Goal: Use online tool/utility: Utilize a website feature to perform a specific function

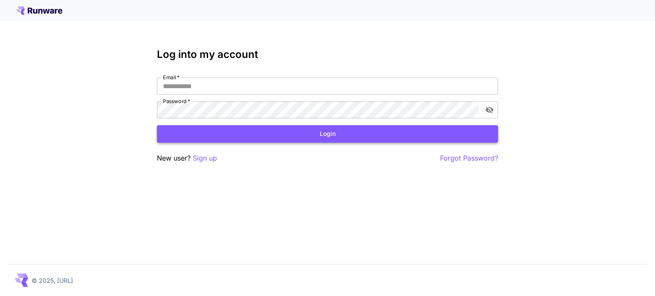
type input "**********"
click at [200, 136] on button "Login" at bounding box center [327, 133] width 341 height 17
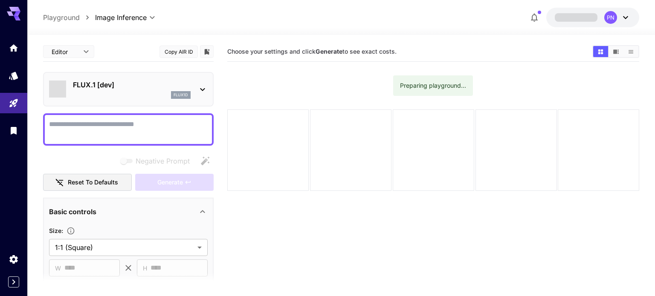
type input "**********"
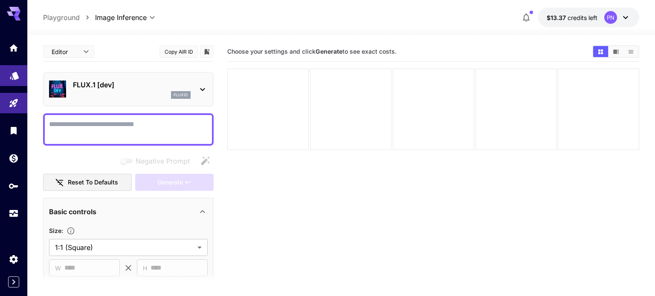
click at [19, 82] on link at bounding box center [13, 75] width 27 height 21
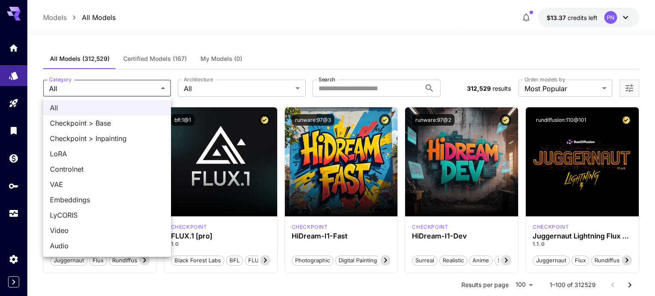
click at [134, 82] on div at bounding box center [327, 148] width 655 height 296
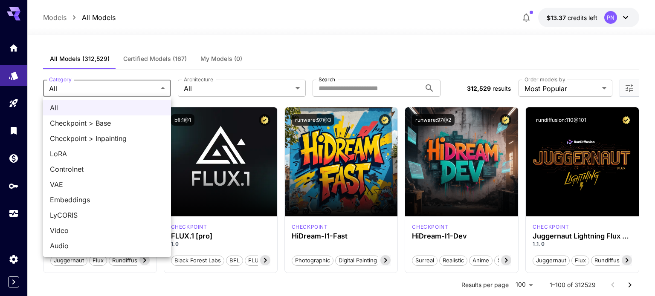
click at [71, 214] on span "LyCORIS" at bounding box center [107, 215] width 114 height 10
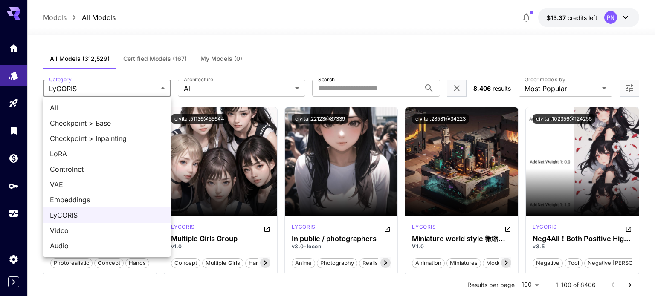
click at [134, 117] on li "Checkpoint > Base" at bounding box center [107, 123] width 128 height 15
type input "**********"
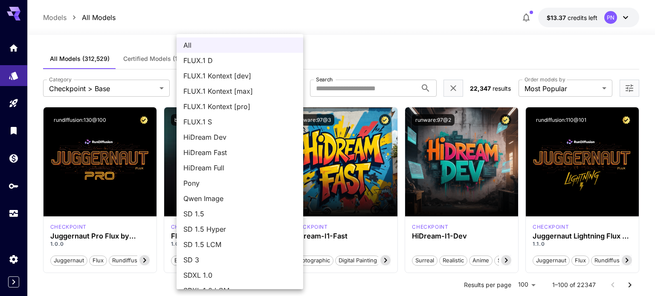
scroll to position [73, 0]
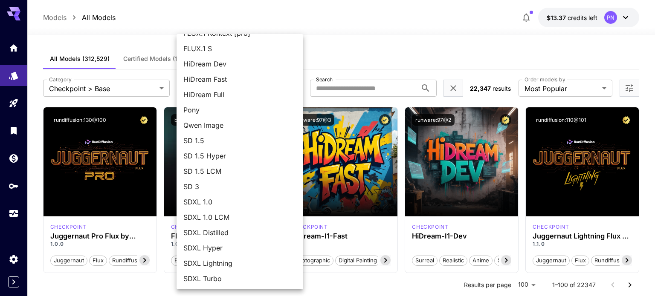
click at [231, 245] on span "SDXL Hyper" at bounding box center [239, 248] width 113 height 10
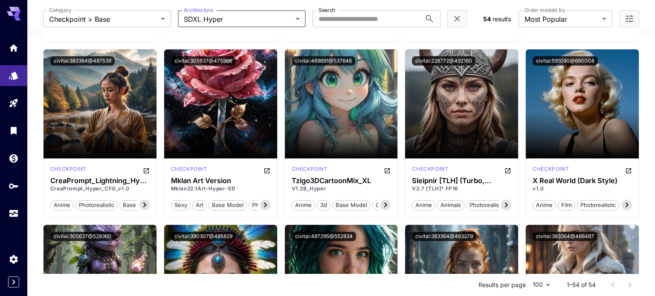
scroll to position [0, 0]
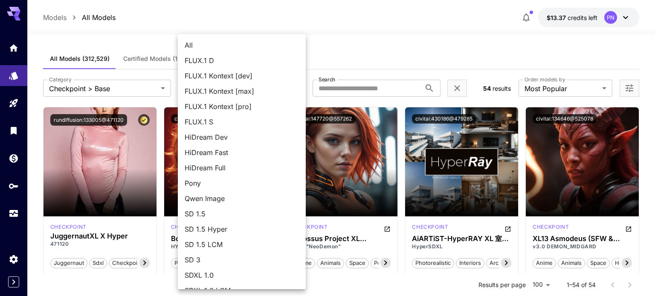
scroll to position [73, 0]
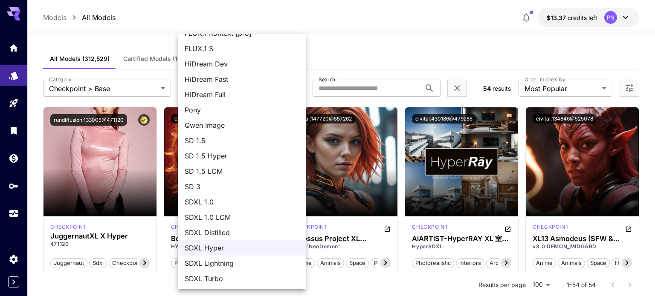
click at [222, 260] on span "SDXL Lightning" at bounding box center [242, 263] width 114 height 10
type input "**********"
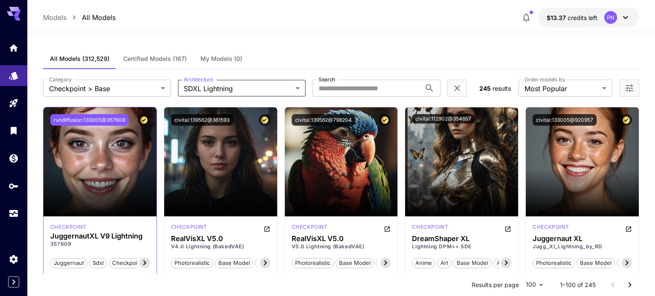
click at [117, 122] on button "rundiffusion:133005@357609" at bounding box center [89, 120] width 78 height 12
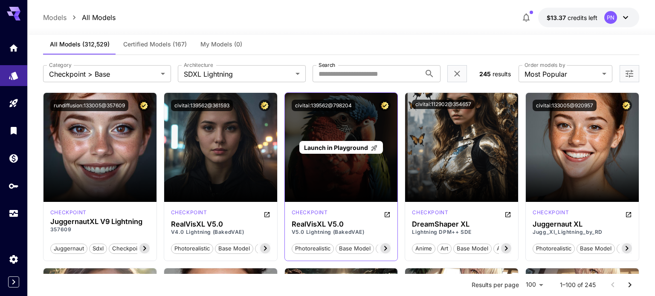
scroll to position [16, 0]
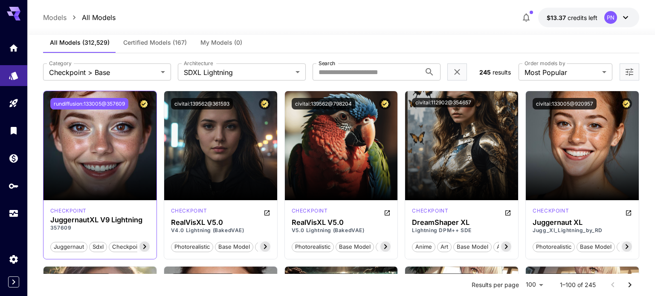
click at [113, 107] on button "rundiffusion:133005@357609" at bounding box center [89, 104] width 78 height 12
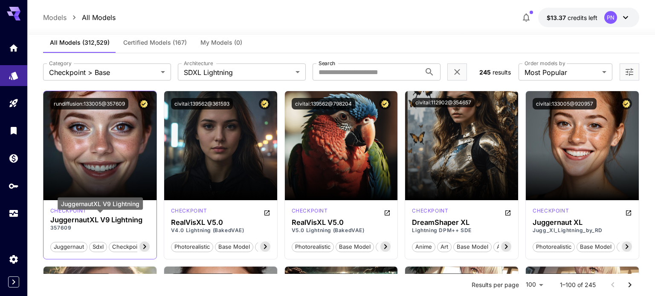
click at [107, 221] on h3 "JuggernautXL V9 Lightning" at bounding box center [99, 220] width 99 height 8
copy h3 "JuggernautXL V9 Lightning"
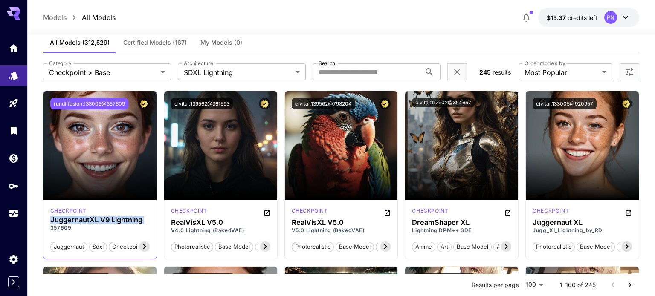
click at [93, 105] on button "rundiffusion:133005@357609" at bounding box center [89, 104] width 78 height 12
click at [118, 99] on button "rundiffusion:133005@357609" at bounding box center [89, 104] width 78 height 12
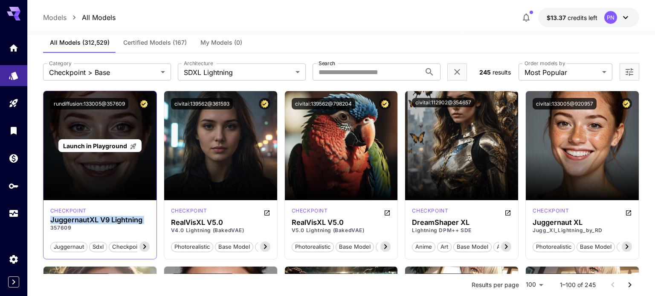
click at [102, 147] on span "Launch in Playground" at bounding box center [95, 145] width 64 height 7
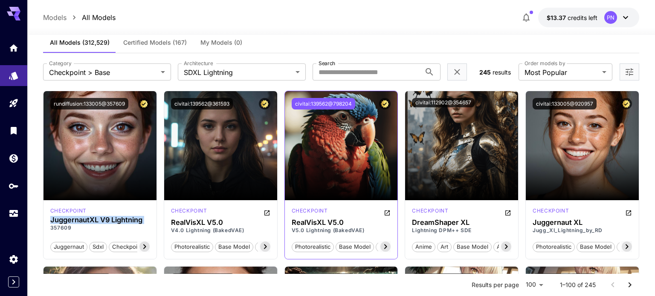
click at [334, 102] on button "civitai:139562@798204" at bounding box center [324, 104] width 64 height 12
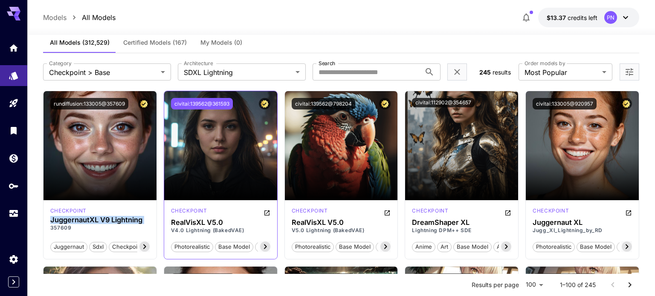
click at [221, 107] on button "civitai:139562@361593" at bounding box center [202, 104] width 62 height 12
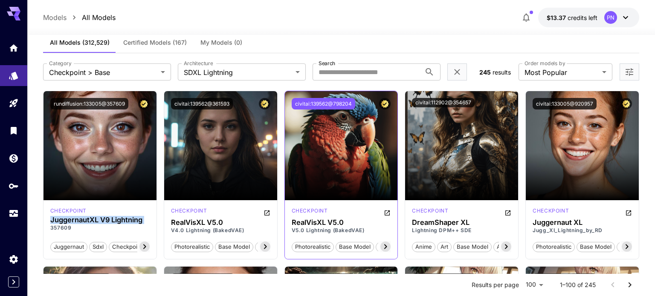
click at [333, 105] on button "civitai:139562@798204" at bounding box center [324, 104] width 64 height 12
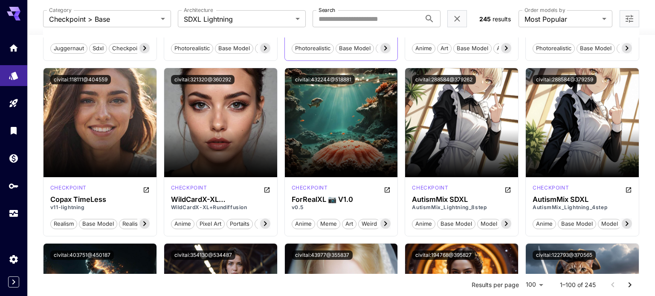
scroll to position [219, 0]
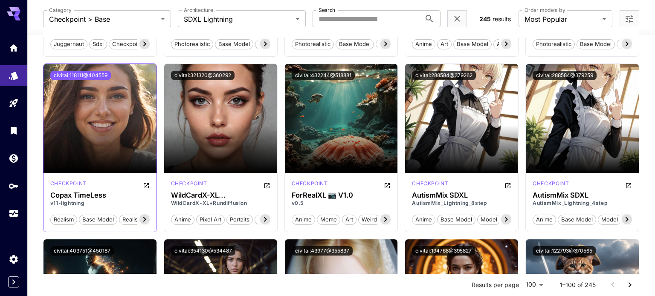
click at [99, 74] on button "civitai:118111@404559" at bounding box center [80, 75] width 61 height 9
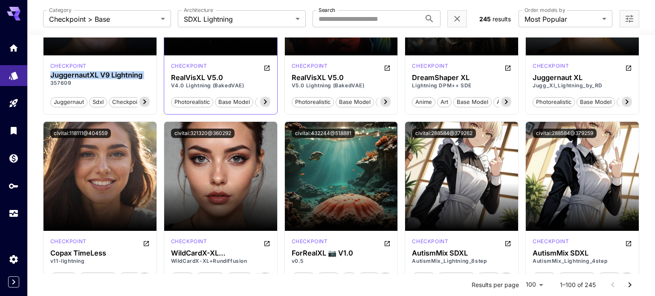
scroll to position [166, 0]
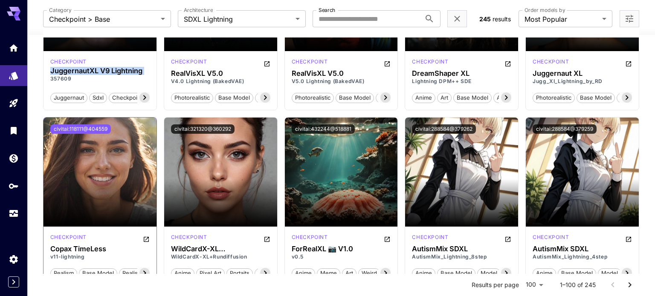
click at [93, 128] on button "civitai:118111@404559" at bounding box center [80, 129] width 61 height 9
click at [94, 249] on h3 "Copax TimeLess" at bounding box center [99, 249] width 99 height 8
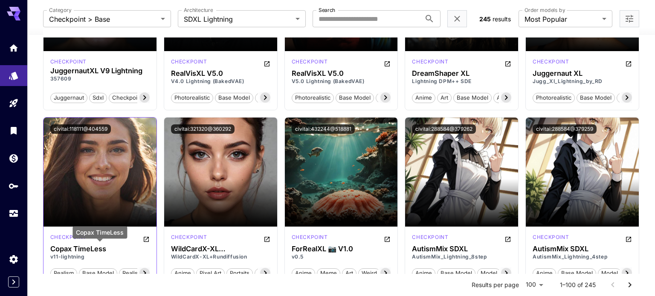
click at [94, 249] on h3 "Copax TimeLess" at bounding box center [99, 249] width 99 height 8
copy h3 "Copax TimeLess"
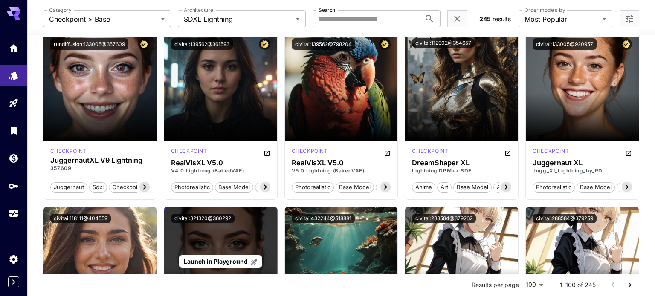
scroll to position [48, 0]
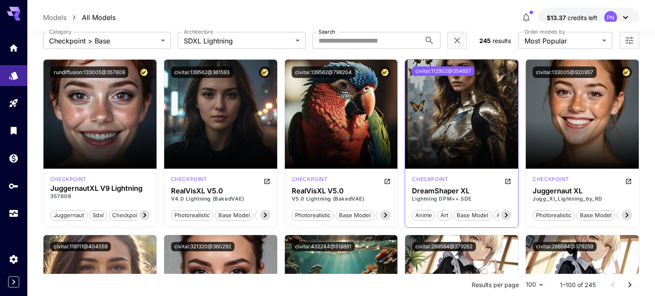
click at [427, 74] on button "civitai:112902@354657" at bounding box center [443, 71] width 63 height 9
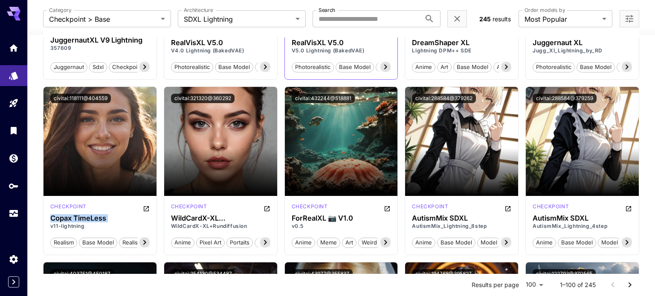
scroll to position [197, 0]
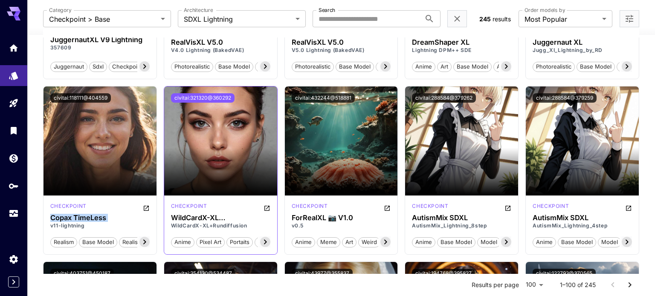
click at [218, 96] on button "civitai:321320@360292" at bounding box center [203, 97] width 64 height 9
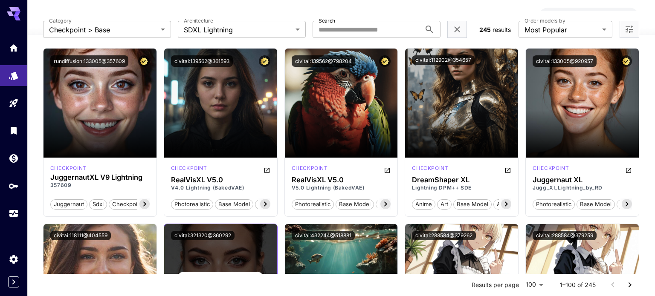
scroll to position [55, 0]
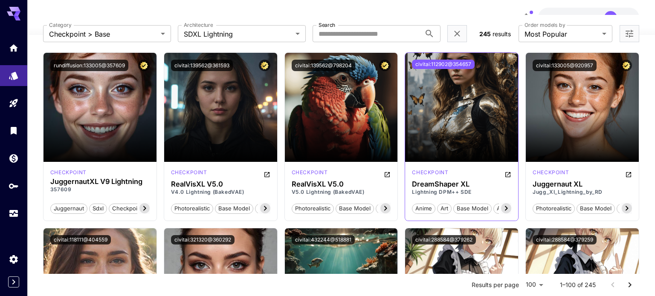
click at [445, 63] on button "civitai:112902@354657" at bounding box center [443, 64] width 63 height 9
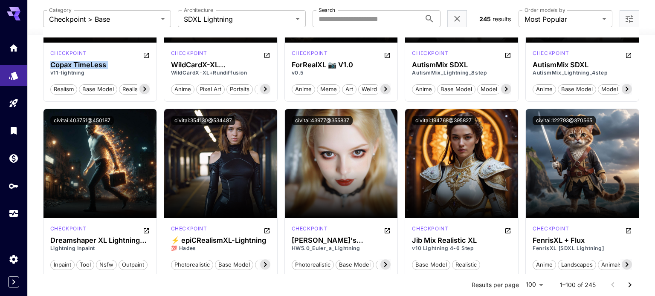
scroll to position [355, 0]
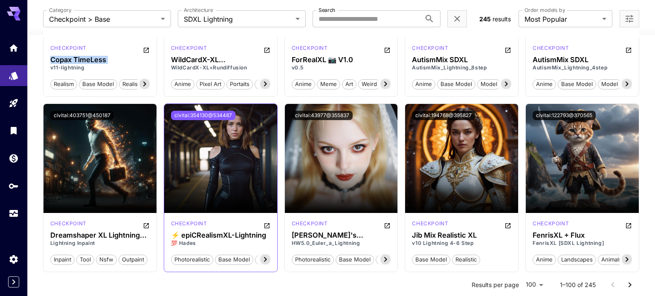
click at [229, 111] on button "civitai:354130@534487" at bounding box center [203, 115] width 64 height 9
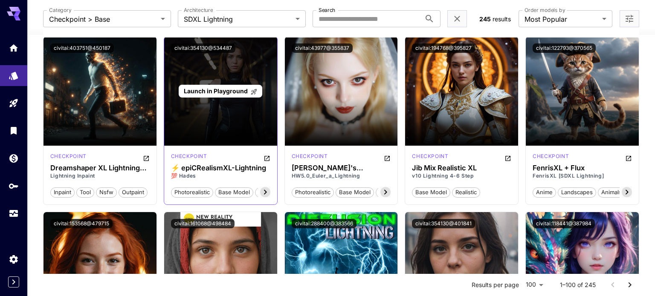
scroll to position [0, 0]
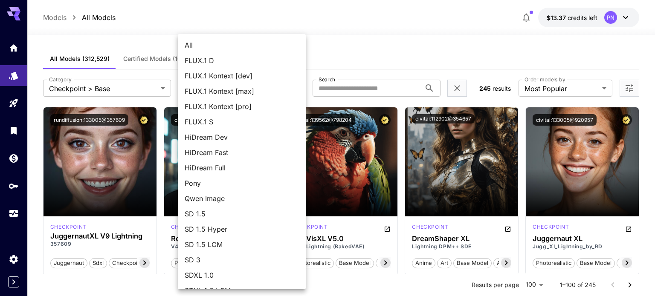
scroll to position [73, 0]
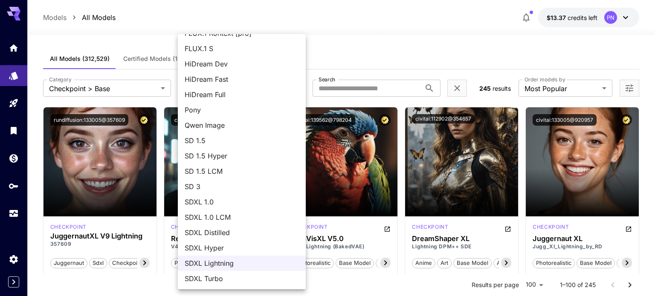
click at [369, 66] on div at bounding box center [327, 148] width 655 height 296
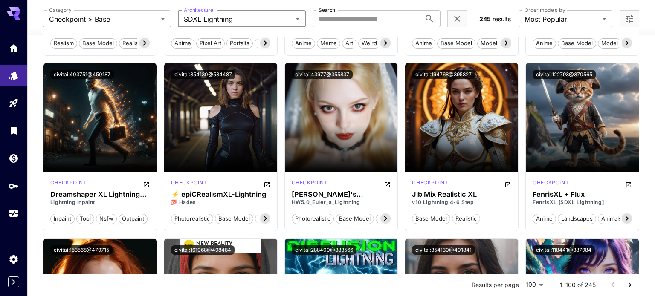
scroll to position [395, 0]
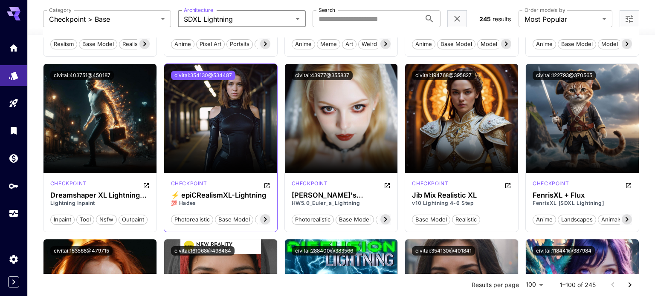
click at [223, 73] on button "civitai:354130@534487" at bounding box center [203, 75] width 64 height 9
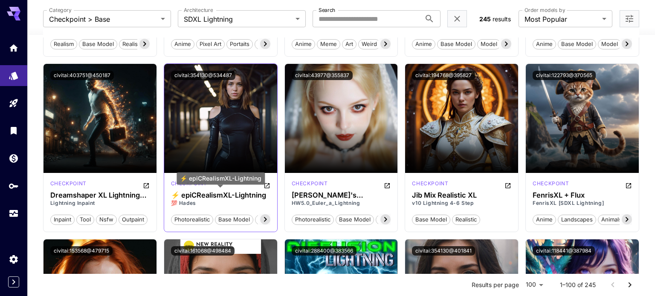
click at [213, 193] on h3 "⚡ epiCRealismXL-Lightning" at bounding box center [220, 196] width 99 height 8
copy h3 "epiCRealismXL"
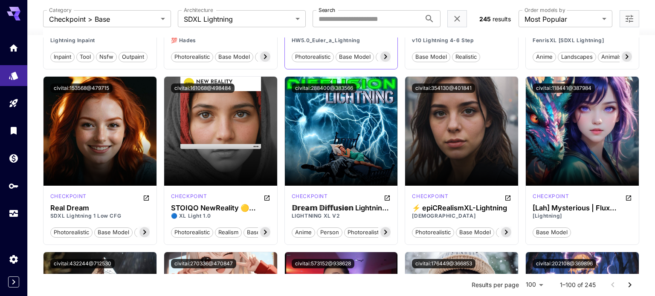
scroll to position [0, 0]
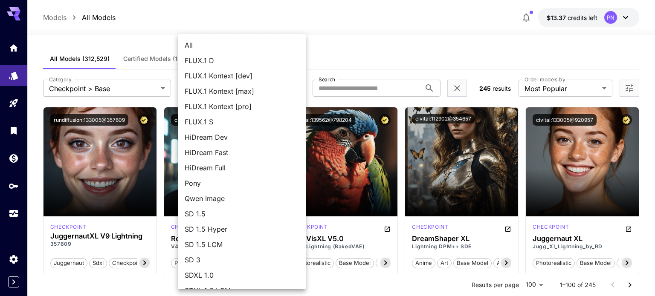
scroll to position [73, 0]
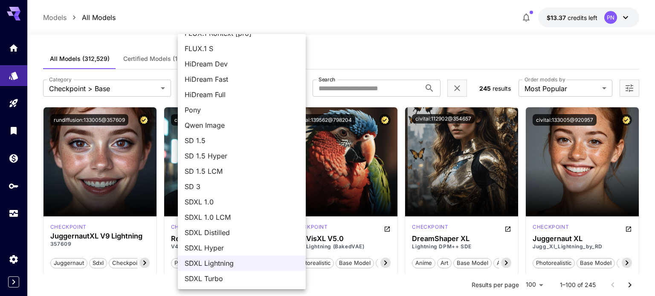
click at [210, 277] on span "SDXL Turbo" at bounding box center [242, 279] width 114 height 10
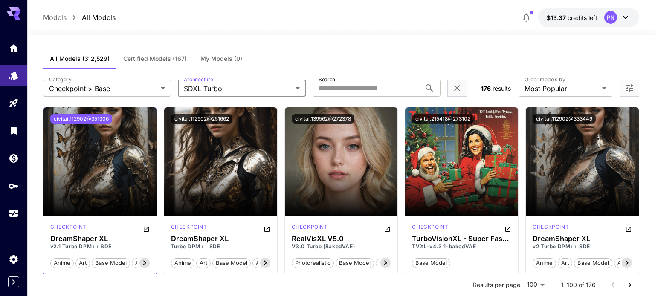
click at [99, 115] on button "civitai:112902@351306" at bounding box center [81, 118] width 62 height 9
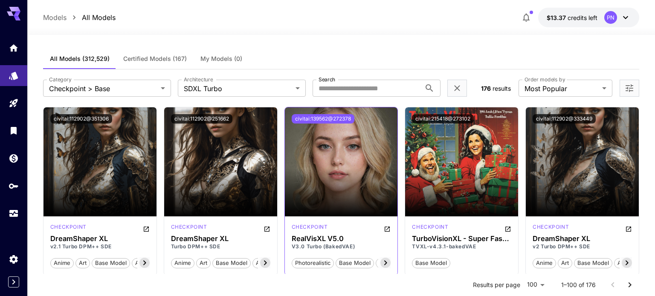
click at [319, 123] on button "civitai:139562@272378" at bounding box center [323, 118] width 63 height 9
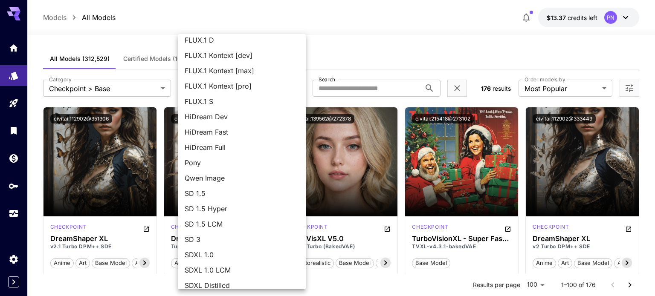
scroll to position [19, 0]
click at [243, 183] on span "Qwen Image" at bounding box center [242, 179] width 114 height 10
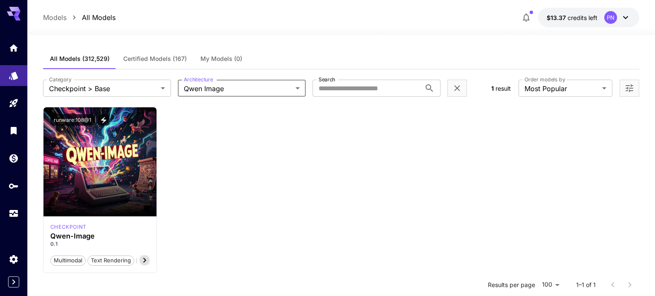
click at [251, 87] on body "**********" at bounding box center [327, 225] width 655 height 451
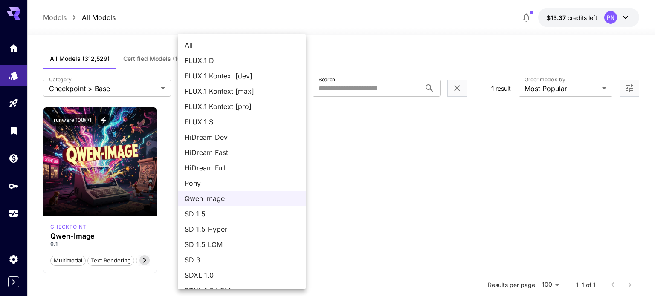
click at [342, 165] on div at bounding box center [327, 148] width 655 height 296
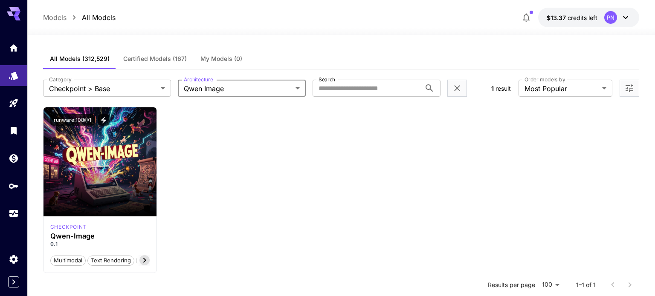
click at [228, 91] on body "**********" at bounding box center [327, 225] width 655 height 451
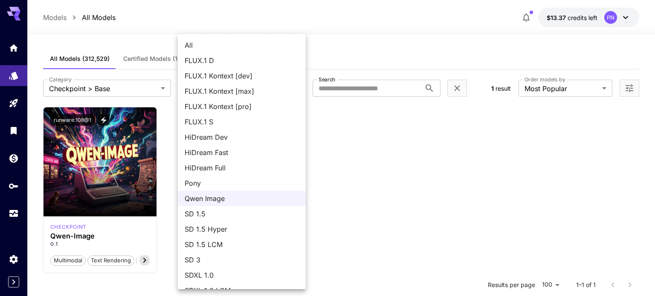
click at [223, 120] on span "FLUX.1 S" at bounding box center [242, 122] width 114 height 10
type input "******"
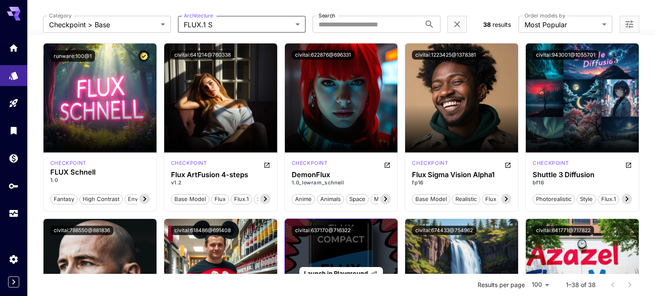
scroll to position [70, 0]
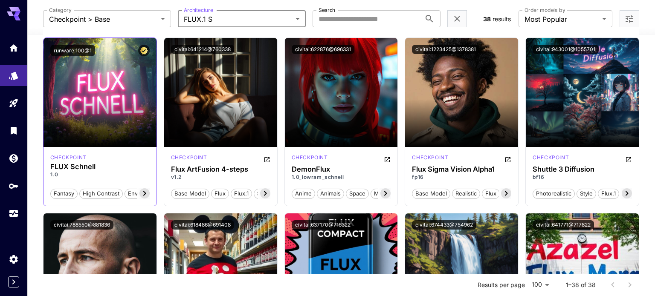
click at [145, 194] on icon at bounding box center [144, 194] width 3 height 5
click at [213, 51] on button "civitai:641214@760338" at bounding box center [202, 49] width 63 height 9
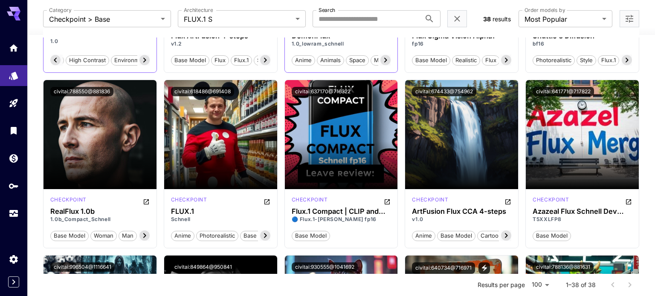
scroll to position [203, 0]
click at [87, 93] on button "civitai:788550@881836" at bounding box center [81, 91] width 63 height 9
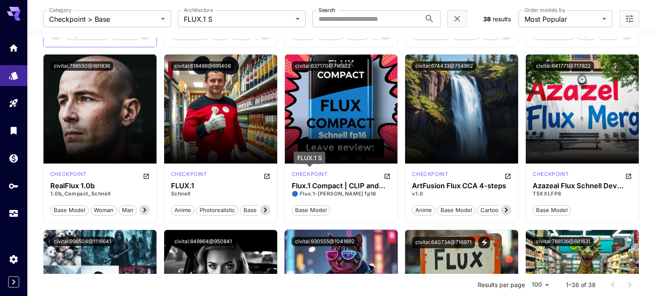
scroll to position [227, 0]
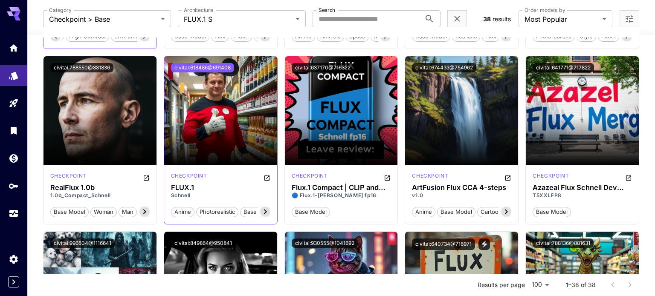
click at [209, 69] on button "civitai:618486@691408" at bounding box center [202, 67] width 63 height 9
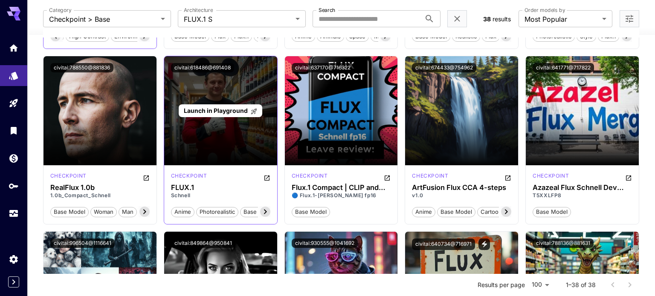
scroll to position [0, 0]
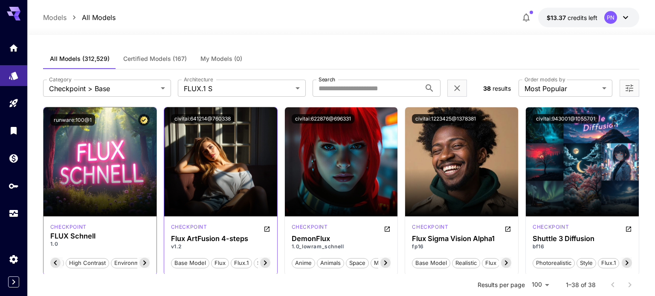
click at [265, 262] on icon at bounding box center [265, 263] width 10 height 10
click at [621, 85] on div at bounding box center [630, 88] width 20 height 17
click at [624, 87] on icon "Open more filters" at bounding box center [629, 88] width 10 height 10
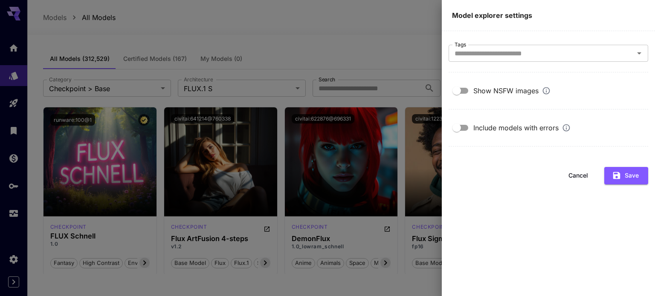
click at [497, 101] on section "Show NSFW images" at bounding box center [549, 96] width 200 height 27
click at [616, 173] on icon "button" at bounding box center [616, 175] width 9 height 9
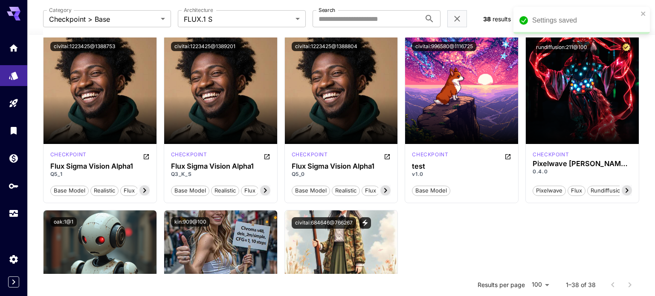
scroll to position [1266, 0]
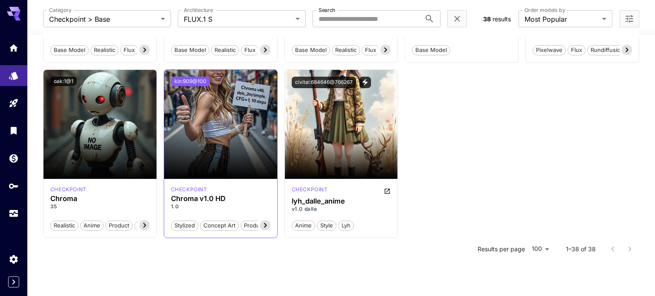
click at [189, 82] on button "kin:909@100" at bounding box center [190, 81] width 39 height 9
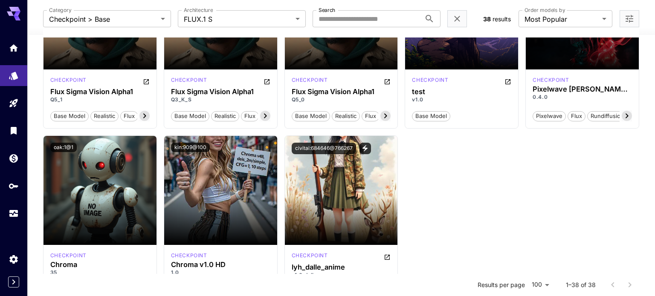
scroll to position [1201, 0]
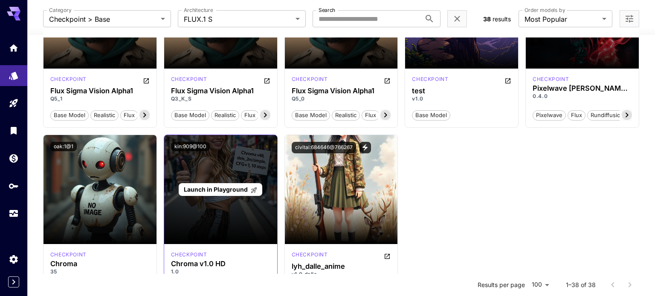
click at [221, 190] on span "Launch in Playground" at bounding box center [216, 189] width 64 height 7
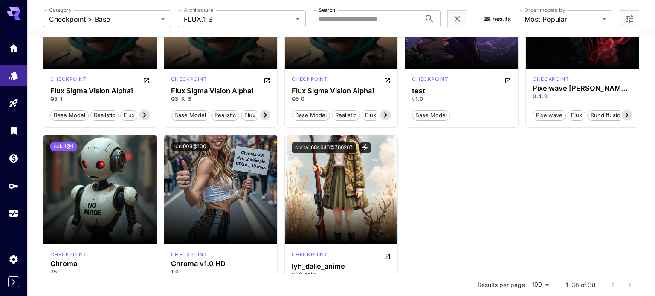
click at [67, 146] on button "oak:1@1" at bounding box center [63, 146] width 26 height 9
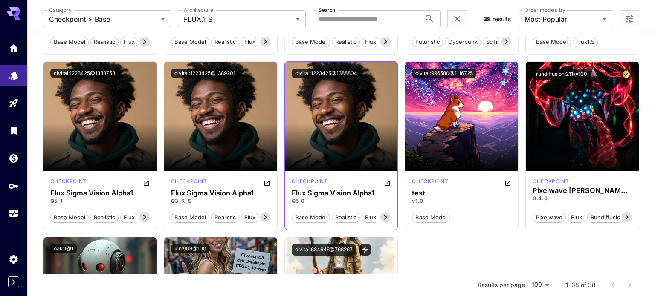
scroll to position [1098, 0]
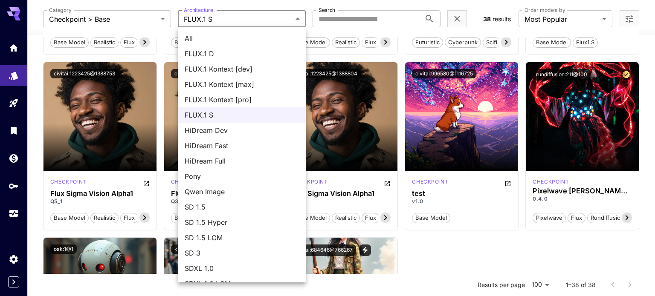
click at [213, 37] on span "All" at bounding box center [242, 38] width 114 height 10
type input "***"
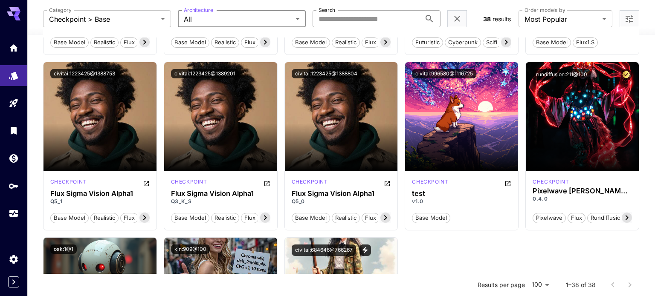
click at [337, 23] on input "Search" at bounding box center [367, 18] width 108 height 17
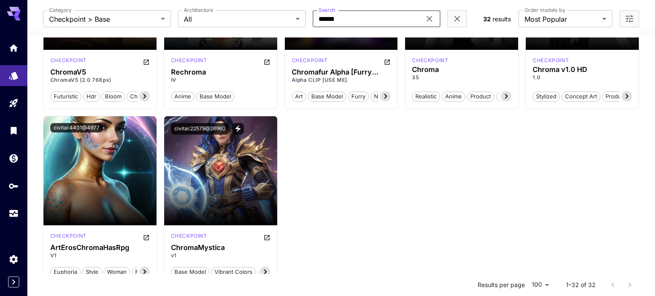
scroll to position [1054, 0]
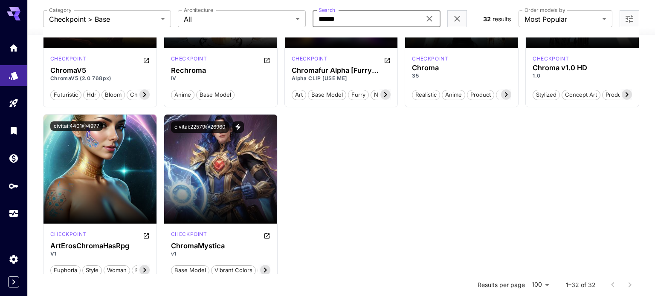
type input "******"
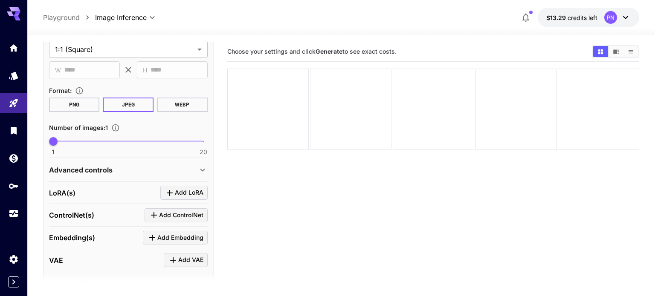
scroll to position [206, 0]
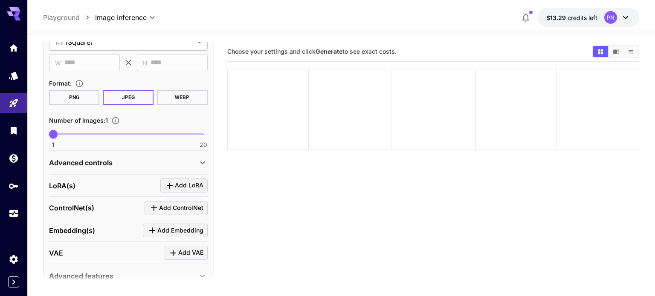
click at [133, 163] on div "Advanced controls" at bounding box center [123, 163] width 148 height 10
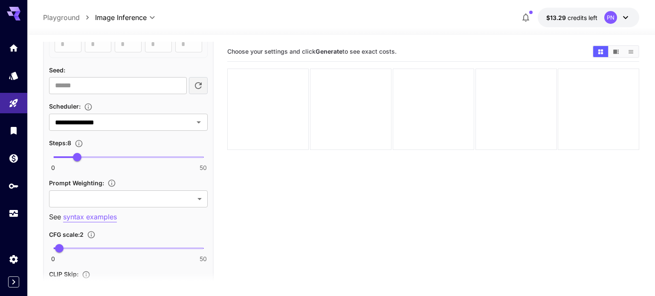
scroll to position [0, 0]
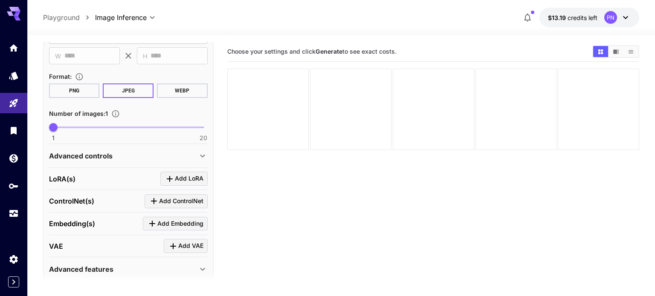
scroll to position [213, 0]
click at [101, 148] on div "Advanced controls" at bounding box center [128, 155] width 159 height 20
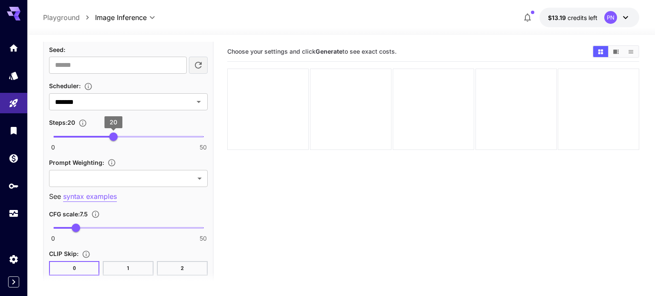
scroll to position [519, 0]
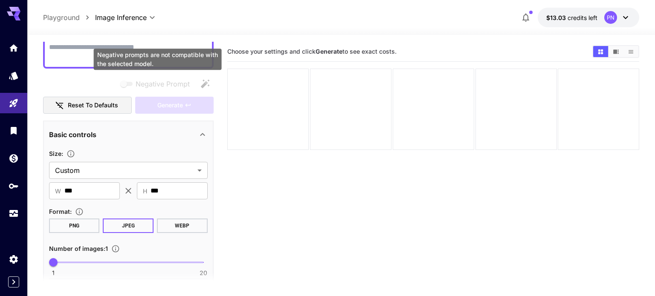
scroll to position [80, 0]
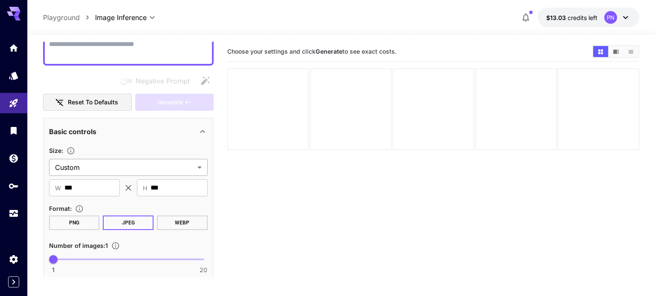
click at [153, 163] on body "**********" at bounding box center [327, 182] width 655 height 364
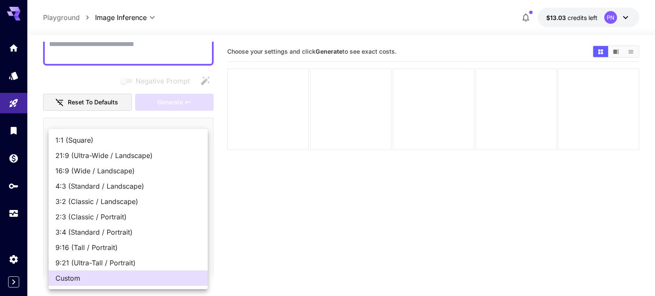
click at [100, 214] on span "2:3 (Classic / Portrait)" at bounding box center [127, 217] width 145 height 10
type input "**********"
type input "***"
type input "****"
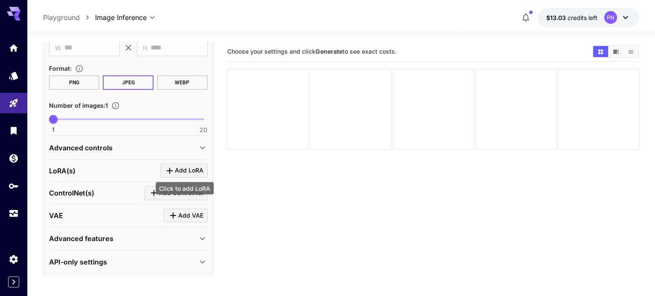
scroll to position [67, 0]
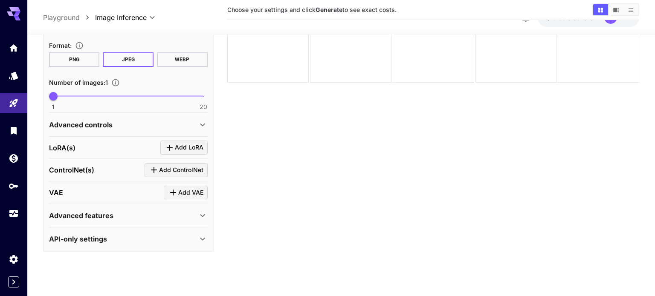
click at [132, 125] on div "Advanced controls" at bounding box center [123, 125] width 148 height 10
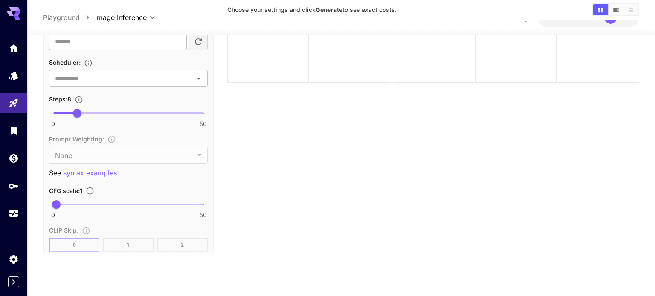
scroll to position [0, 0]
